Goal: Find contact information: Find contact information

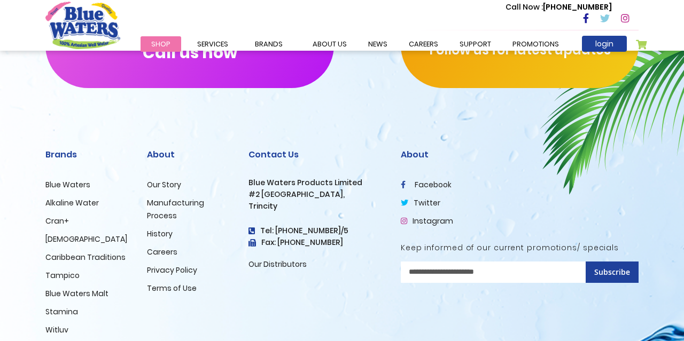
scroll to position [1815, 0]
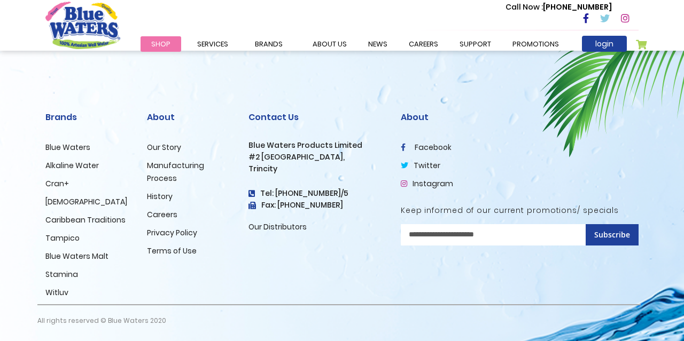
drag, startPoint x: 295, startPoint y: 191, endPoint x: 343, endPoint y: 191, distance: 48.1
click at [343, 191] on h4 "Tel: [PHONE_NUMBER]/5" at bounding box center [316, 193] width 136 height 9
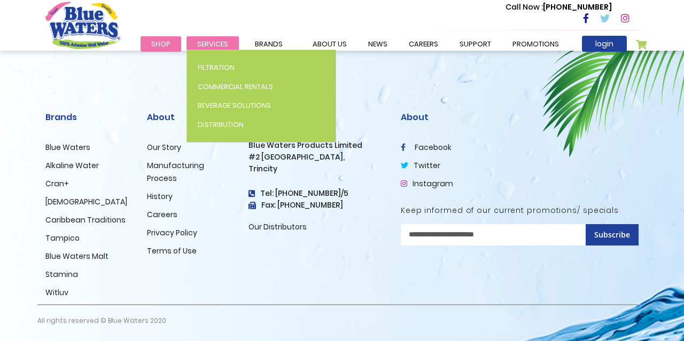
click at [216, 45] on span "Services" at bounding box center [212, 44] width 31 height 10
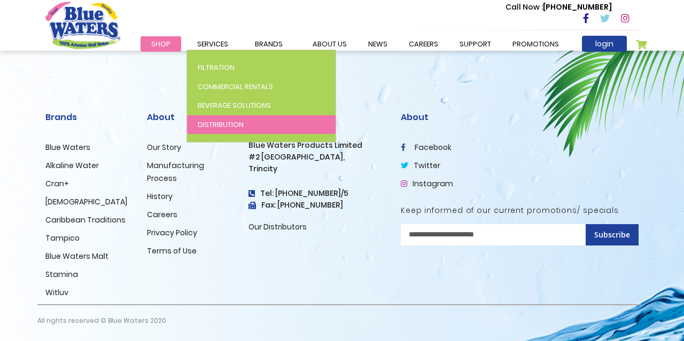
click at [230, 124] on span "Distribution" at bounding box center [221, 125] width 46 height 10
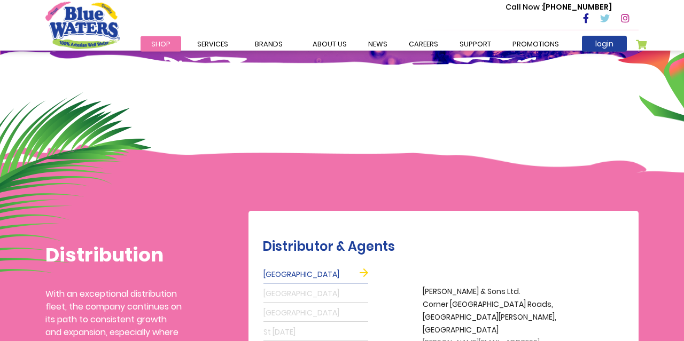
scroll to position [111, 0]
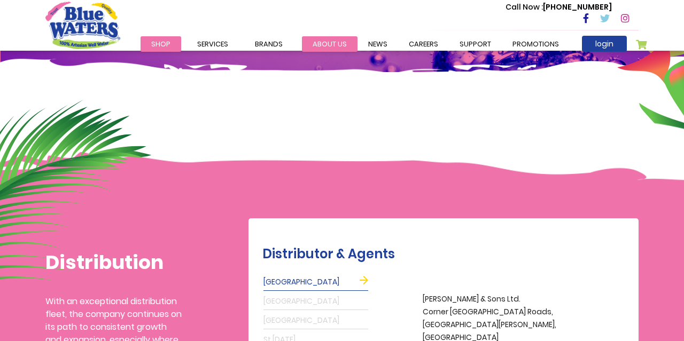
click at [330, 43] on link "about us" at bounding box center [330, 43] width 56 height 15
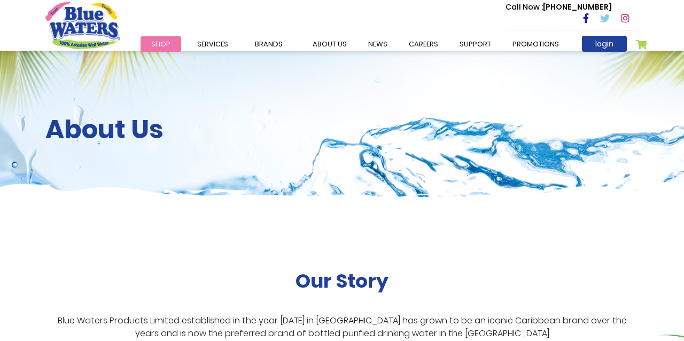
click at [553, 186] on div "About Us" at bounding box center [342, 131] width 684 height 160
